Goal: Information Seeking & Learning: Learn about a topic

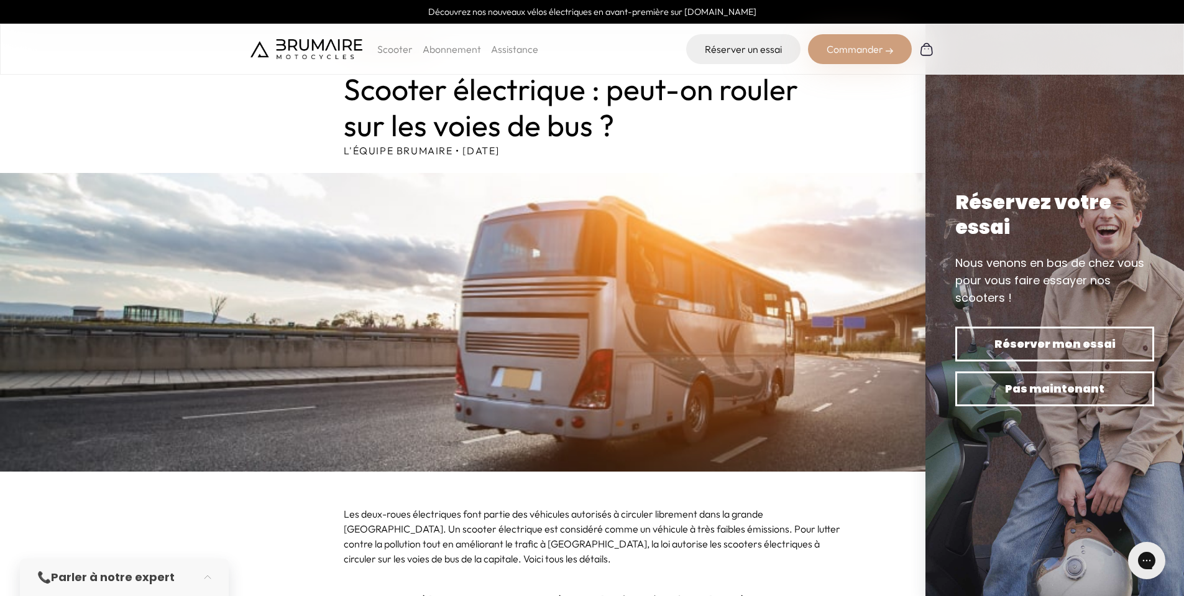
scroll to position [344, 0]
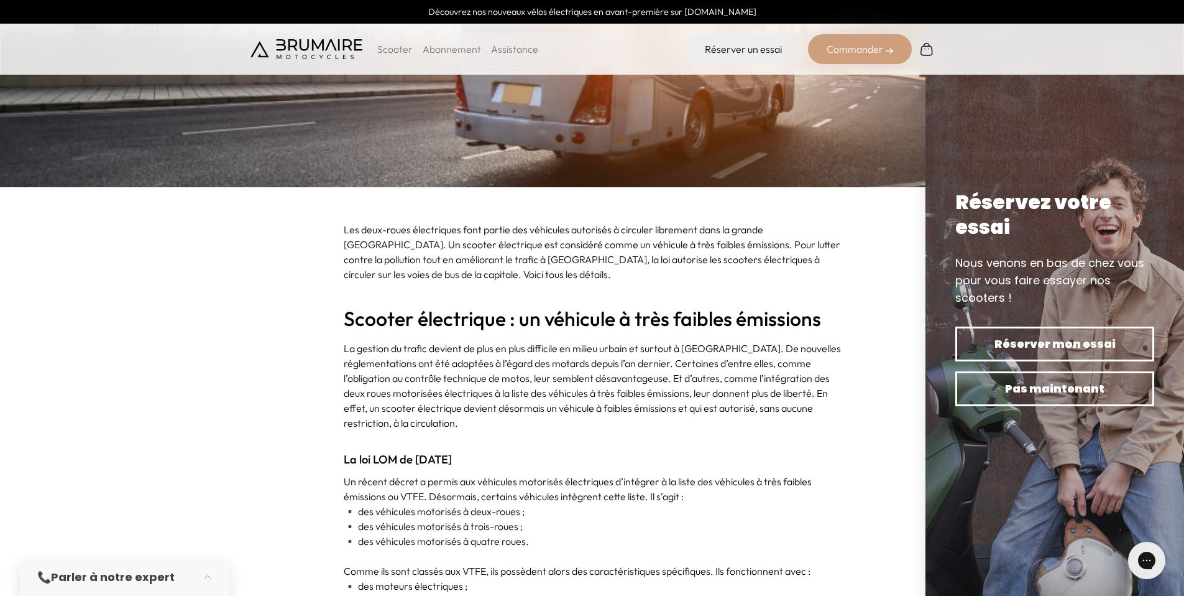
click at [424, 483] on p "Un récent décret a permis aux véhicules motorisés électriques d’intégrer à la l…" at bounding box center [592, 489] width 497 height 30
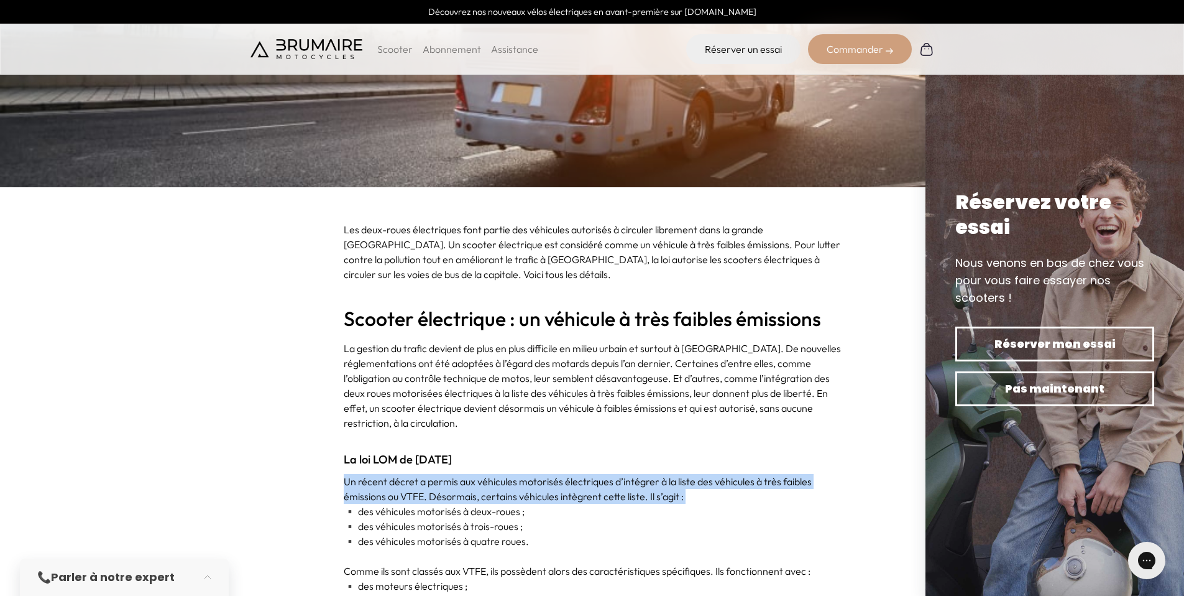
click at [424, 483] on p "Un récent décret a permis aux véhicules motorisés électriques d’intégrer à la l…" at bounding box center [592, 489] width 497 height 30
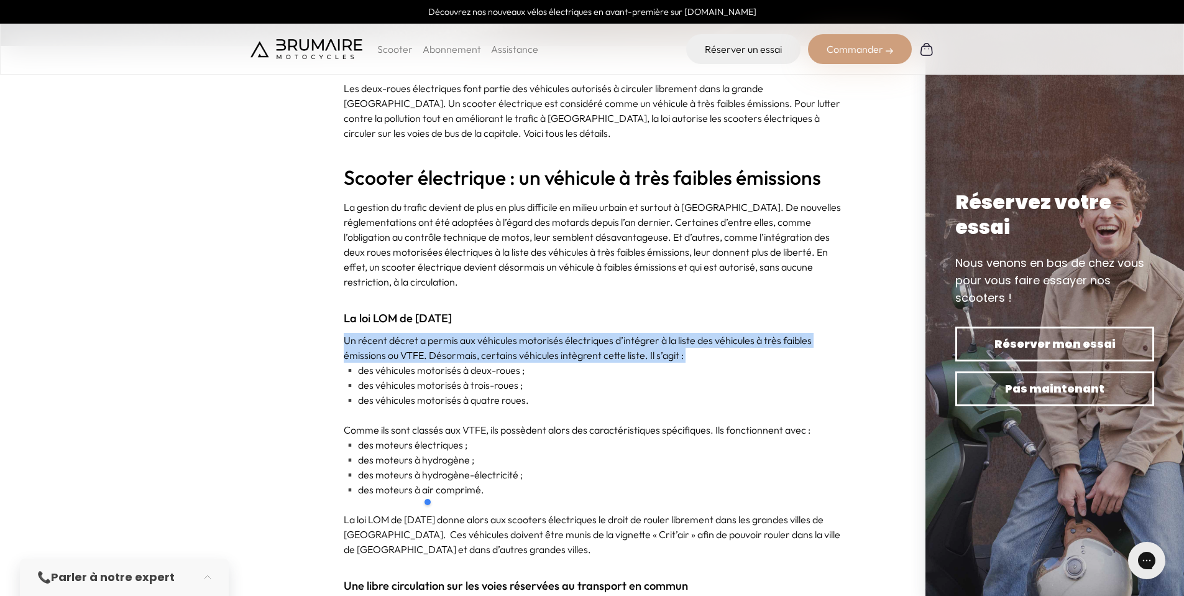
scroll to position [548, 0]
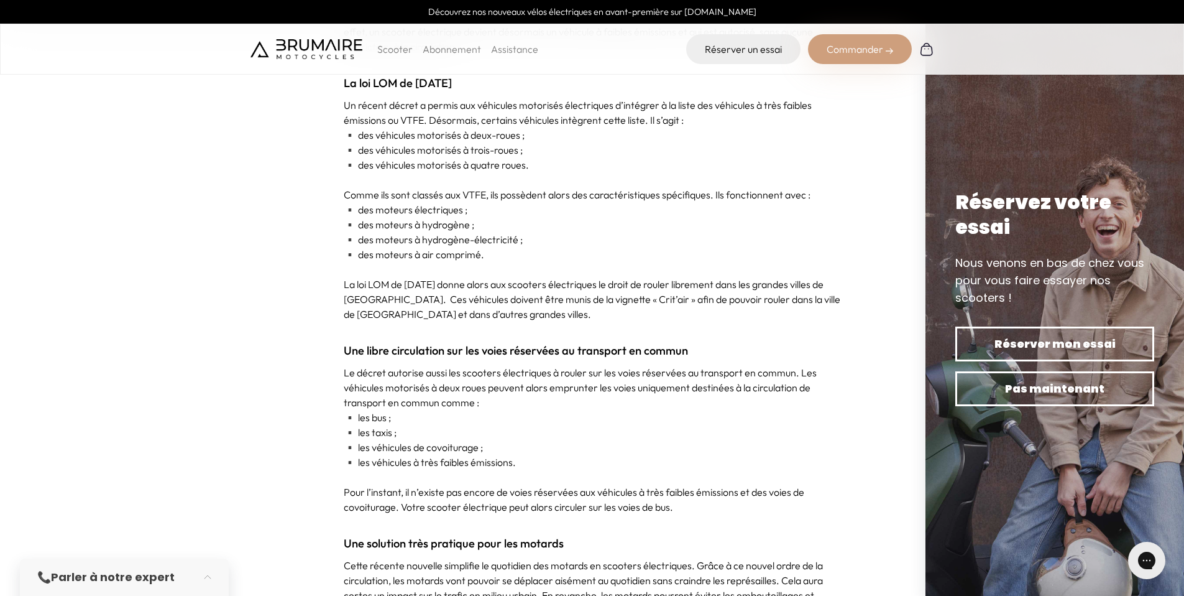
scroll to position [722, 0]
click at [538, 399] on p "Le décret autorise aussi les scooters électriques à rouler sur les voies réserv…" at bounding box center [592, 386] width 497 height 45
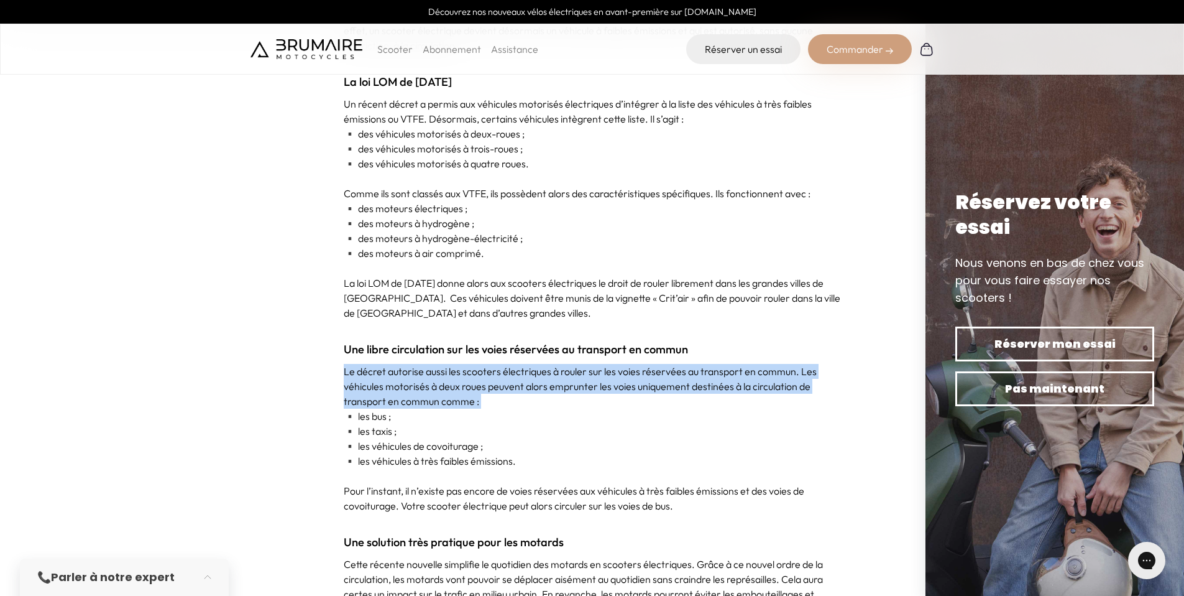
click at [538, 399] on p "Le décret autorise aussi les scooters électriques à rouler sur les voies réserv…" at bounding box center [592, 386] width 497 height 45
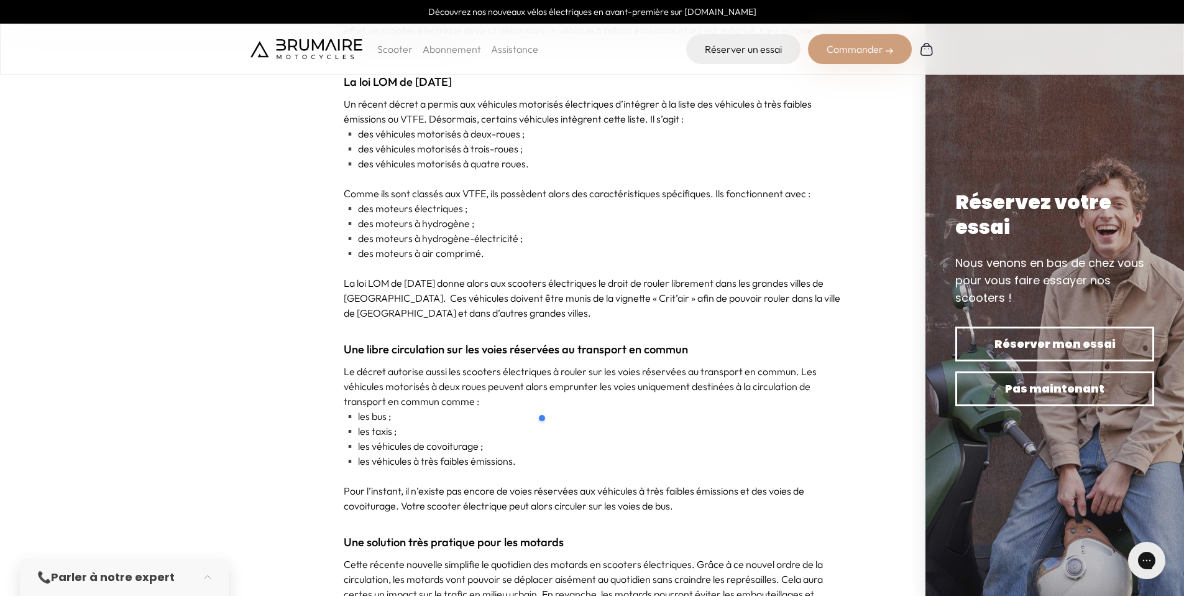
click at [481, 445] on p "▪️ les véhicules de covoiturage ;" at bounding box center [592, 445] width 497 height 15
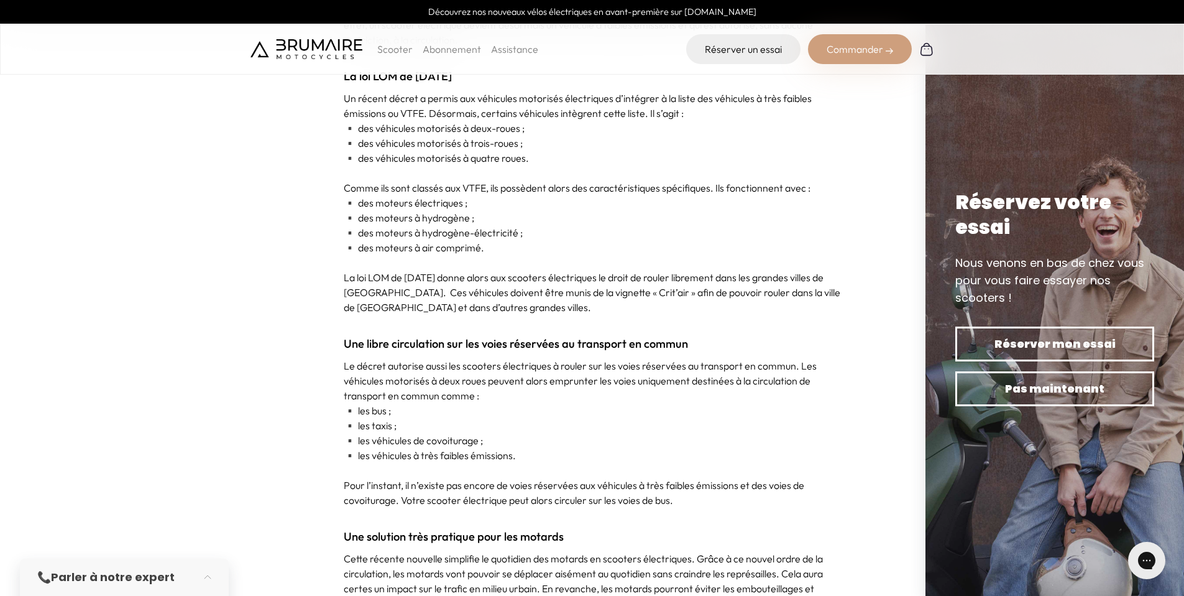
scroll to position [1096, 0]
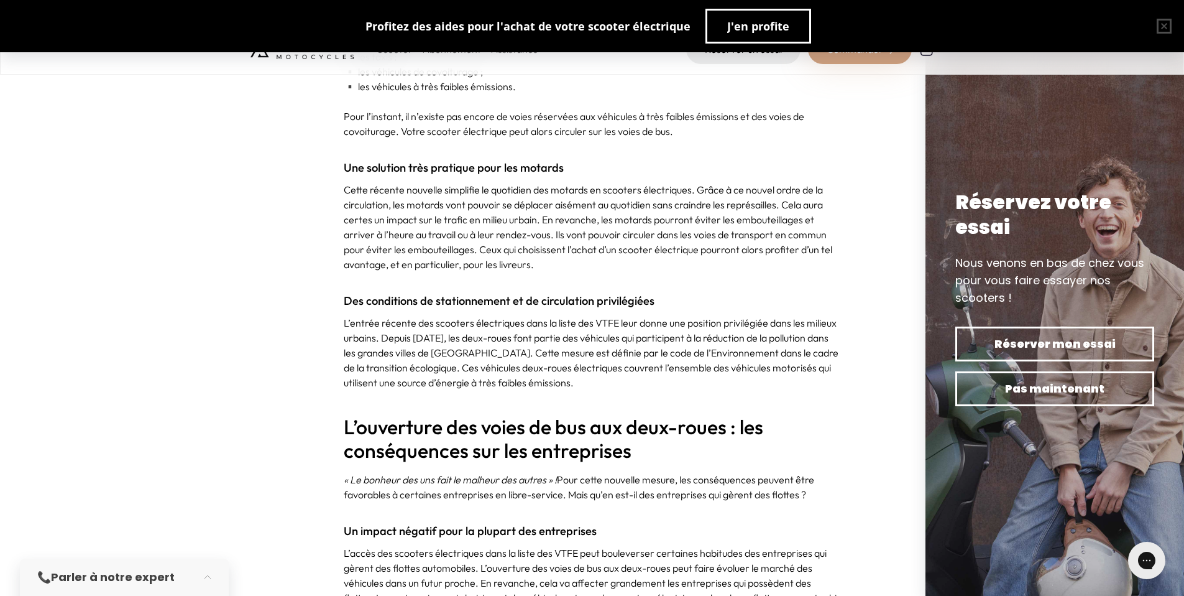
click at [593, 141] on p at bounding box center [592, 146] width 497 height 15
click at [539, 249] on p "Cette récente nouvelle simplifie le quotidien des motards en scooters électriqu…" at bounding box center [592, 227] width 497 height 90
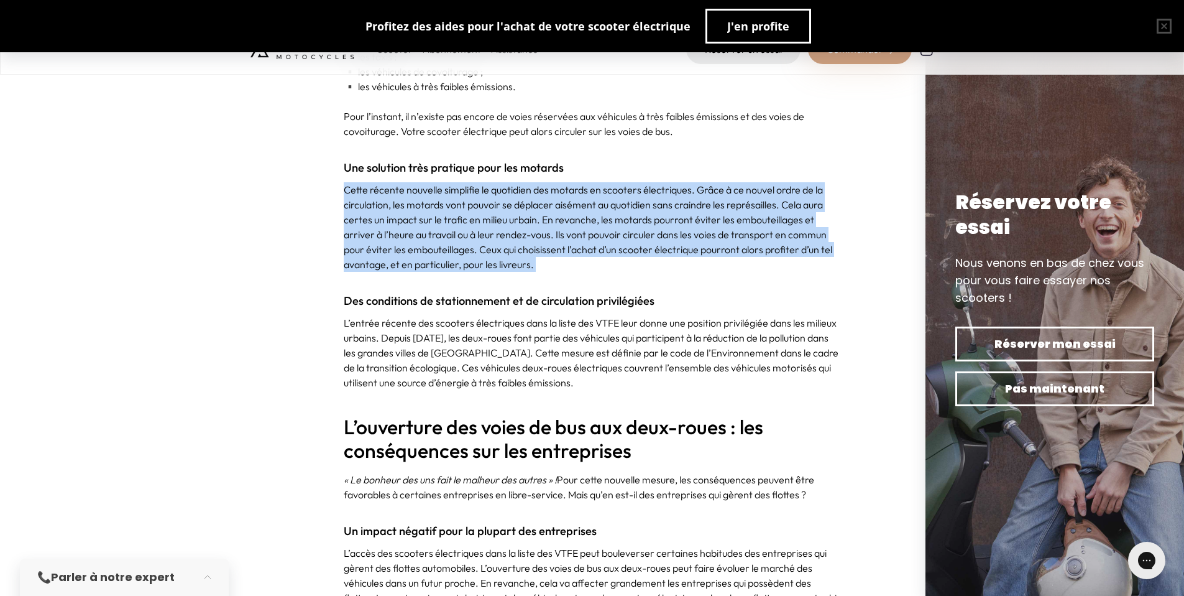
click at [538, 250] on p "Cette récente nouvelle simplifie le quotidien des motards en scooters électriqu…" at bounding box center [592, 227] width 497 height 90
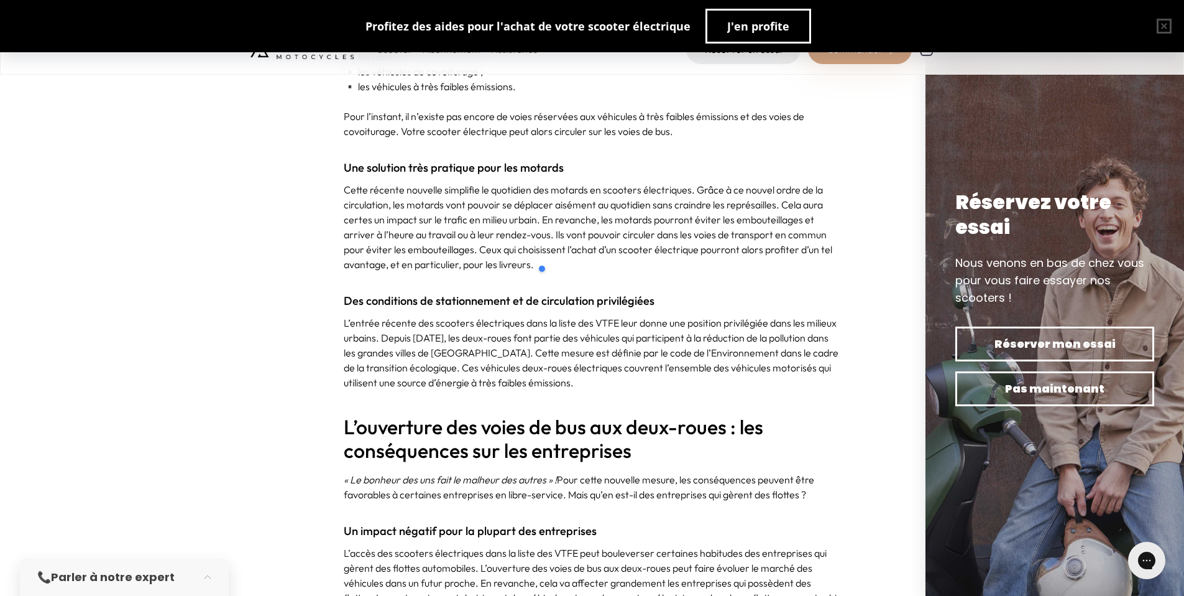
click at [512, 316] on p "L’entrée récente des scooters électriques dans la liste des VTFE leur donne une…" at bounding box center [592, 352] width 497 height 75
